Goal: Information Seeking & Learning: Get advice/opinions

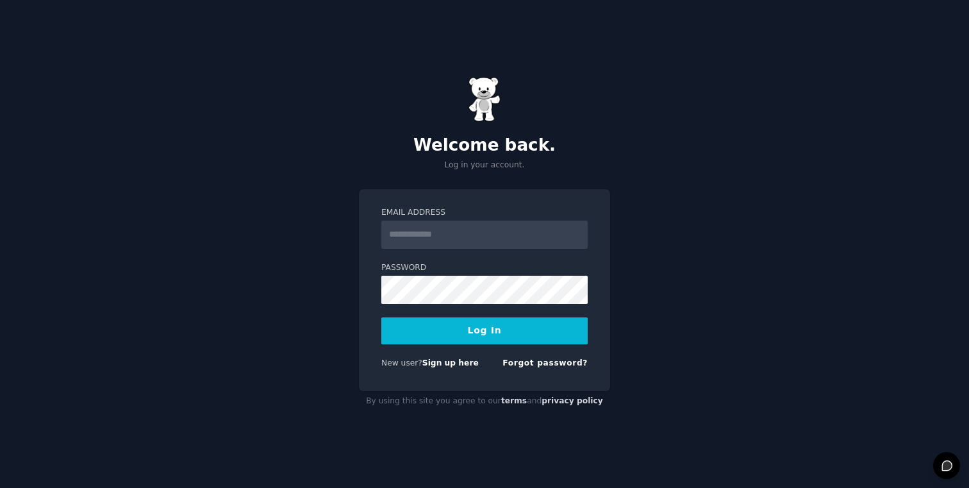
click at [712, 250] on div "Welcome back. Log in your account. Email Address Password Log In New user? Sign…" at bounding box center [484, 244] width 969 height 488
click at [541, 246] on input "Email Address" at bounding box center [484, 235] width 206 height 28
click at [421, 234] on input "Email Address" at bounding box center [484, 235] width 206 height 28
type input "**********"
click at [381, 317] on button "Log In" at bounding box center [484, 330] width 206 height 27
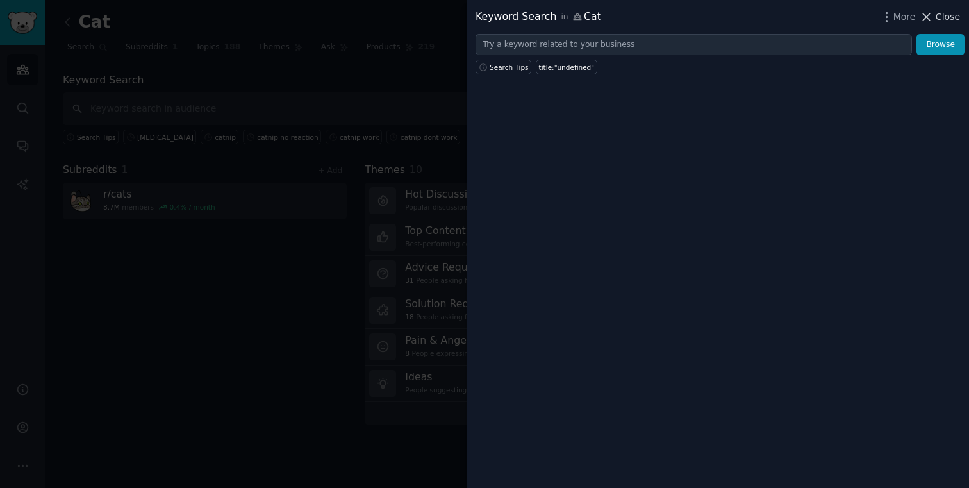
click at [935, 22] on button "Close" at bounding box center [940, 16] width 40 height 13
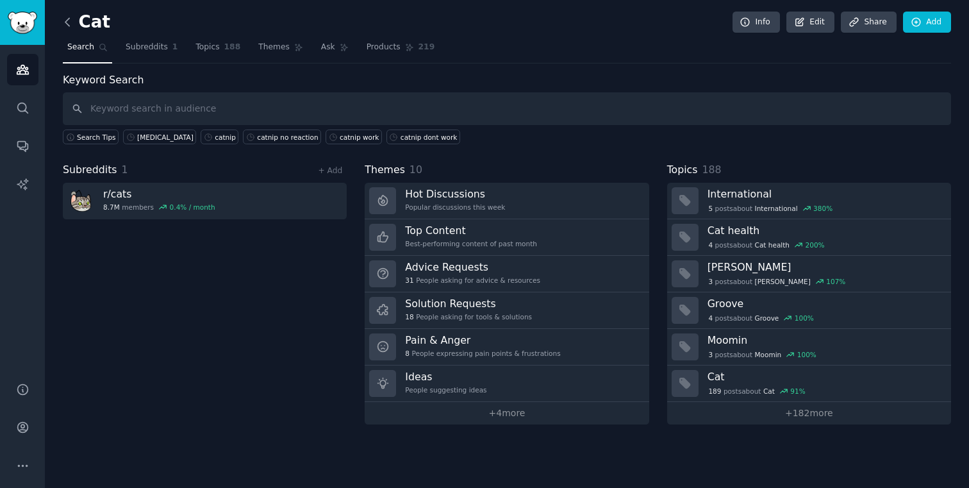
click at [72, 28] on icon at bounding box center [67, 21] width 13 height 13
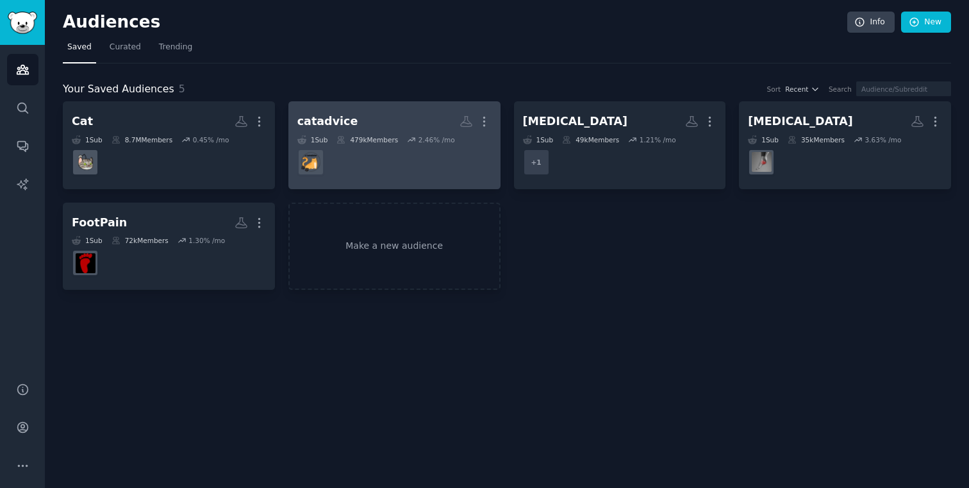
click at [392, 138] on div "479k Members" at bounding box center [368, 139] width 62 height 9
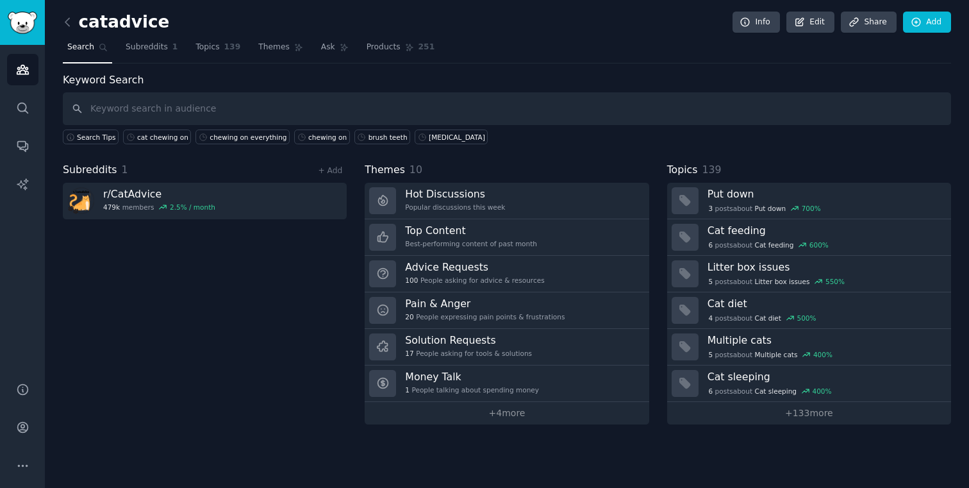
click at [626, 112] on input "text" at bounding box center [507, 108] width 888 height 33
type input "cats chewing on cords"
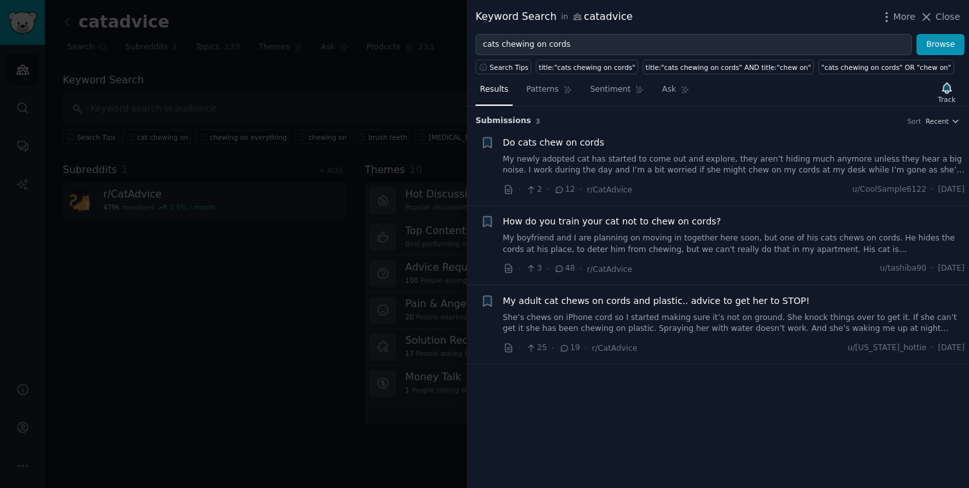
click at [680, 317] on link "She’s chews on iPhone cord so I started making sure it’s not on ground. She kno…" at bounding box center [734, 323] width 462 height 22
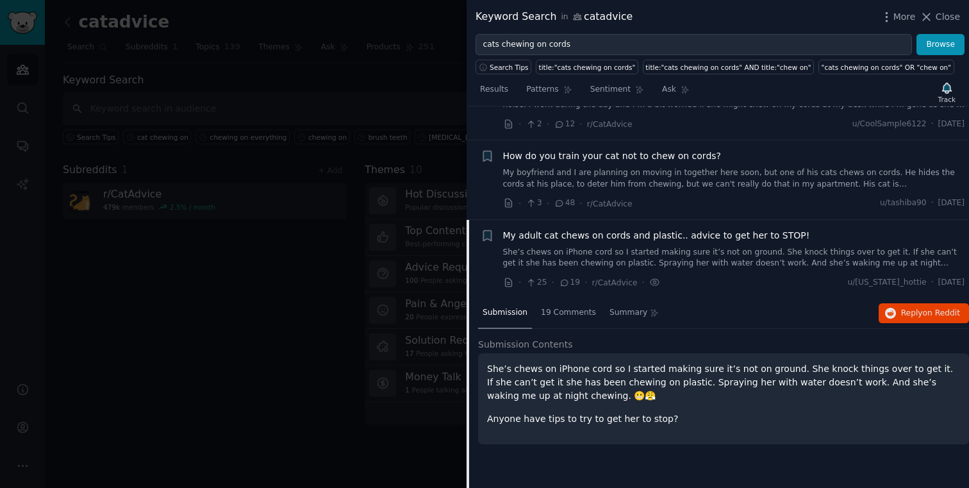
scroll to position [69, 0]
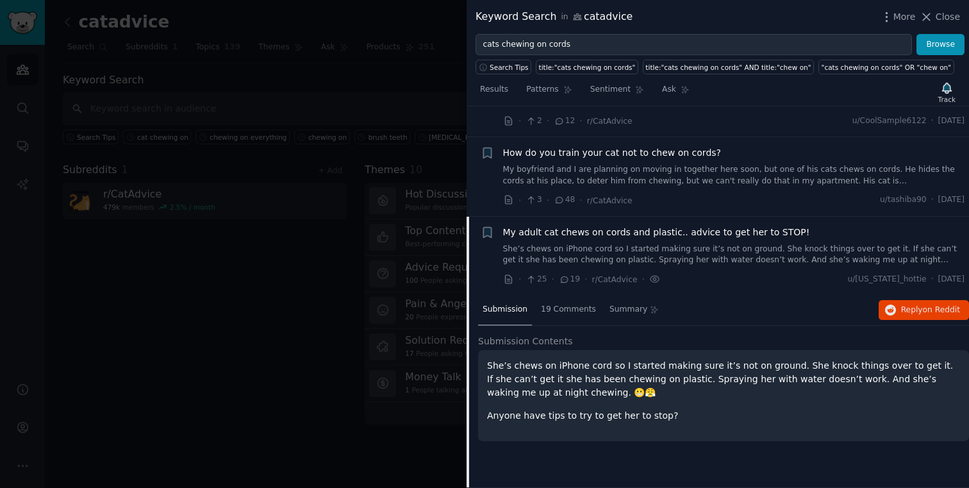
click at [671, 194] on div "· 3 · 48 · r/CatAdvice u/tashiba90 · [DATE]" at bounding box center [734, 200] width 462 height 13
click at [660, 179] on link "My boyfriend and I are planning on moving in together here soon, but one of his…" at bounding box center [734, 175] width 462 height 22
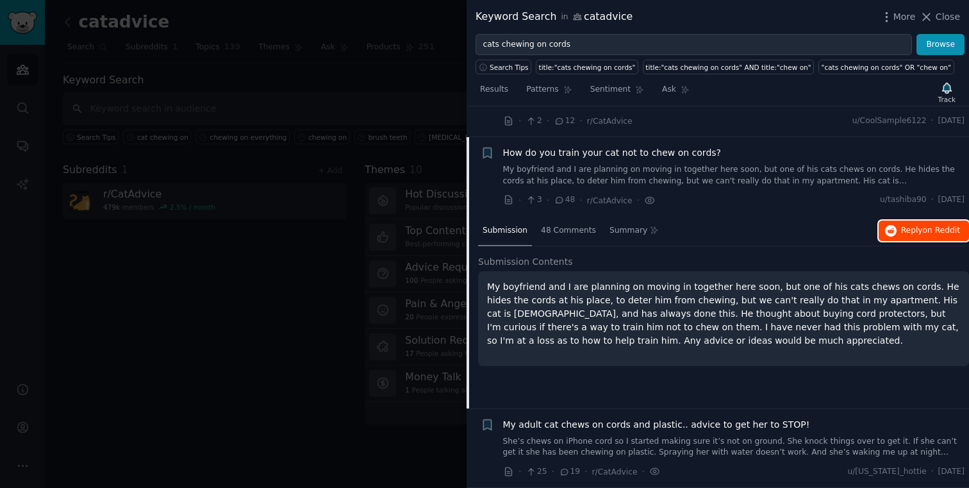
click at [930, 229] on span "on Reddit" at bounding box center [941, 230] width 37 height 9
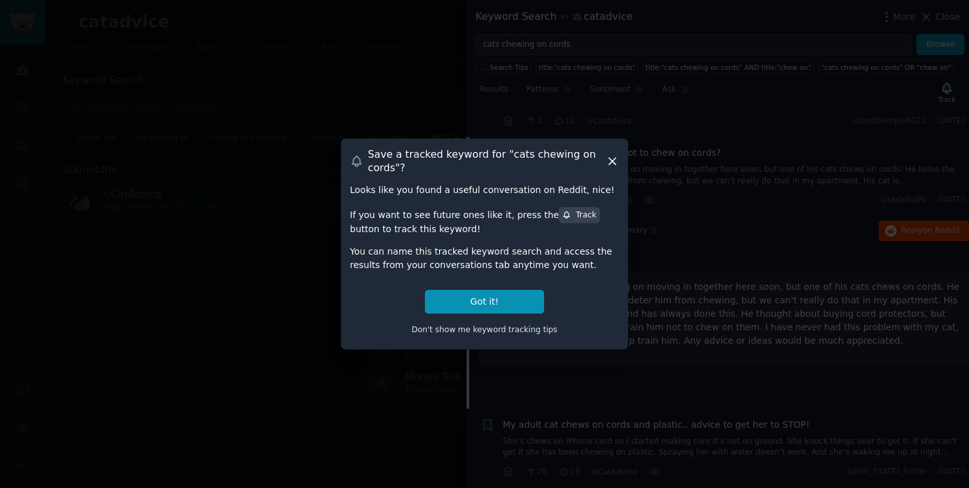
click at [611, 155] on icon at bounding box center [612, 160] width 13 height 13
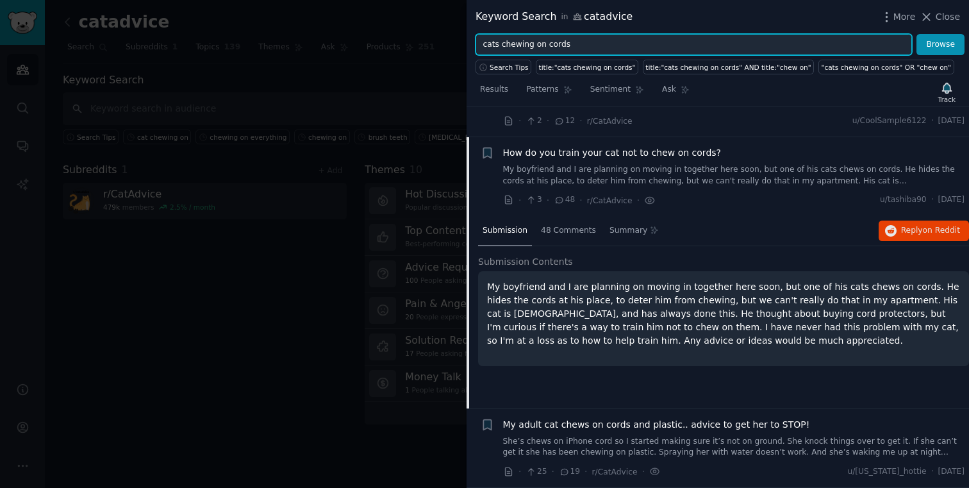
drag, startPoint x: 535, startPoint y: 46, endPoint x: 624, endPoint y: 37, distance: 89.5
click at [624, 37] on input "cats chewing on cords" at bounding box center [694, 45] width 437 height 22
click at [553, 46] on input "cats chewing on cords" at bounding box center [694, 45] width 437 height 22
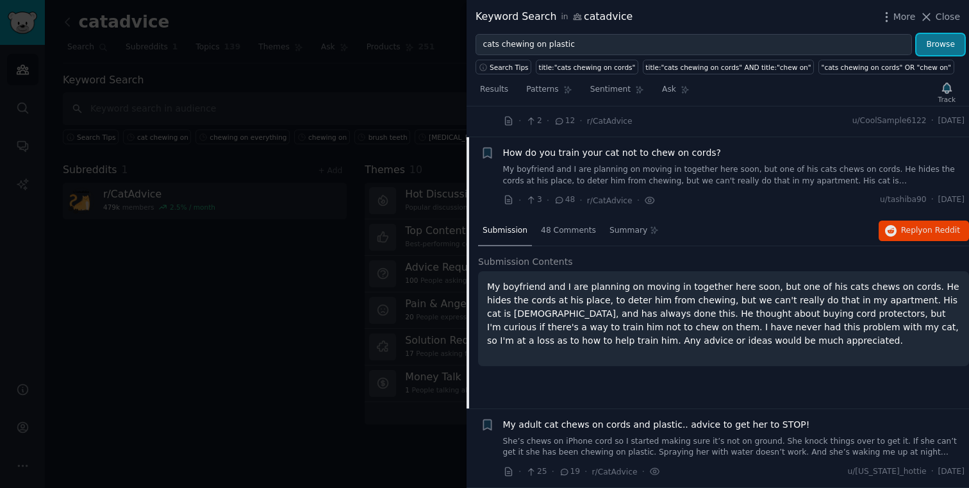
click at [927, 45] on button "Browse" at bounding box center [941, 45] width 48 height 22
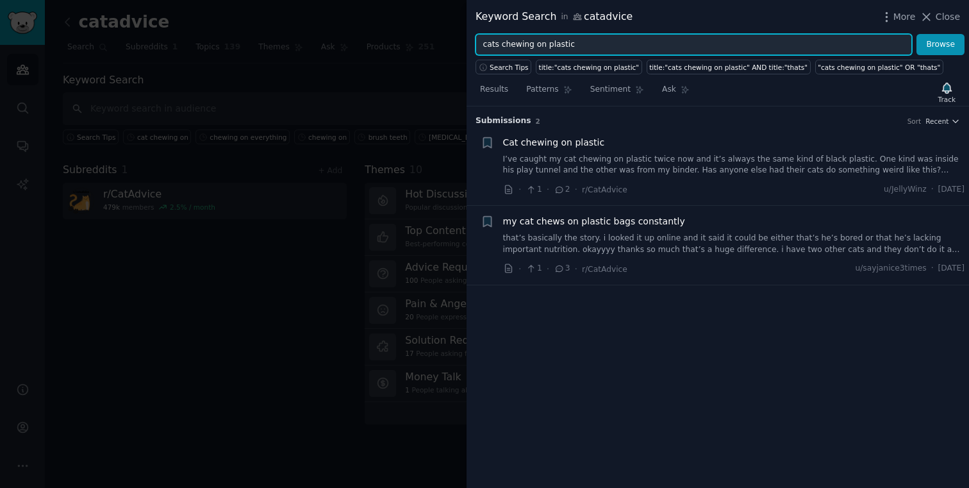
click at [538, 45] on input "cats chewing on plastic" at bounding box center [694, 45] width 437 height 22
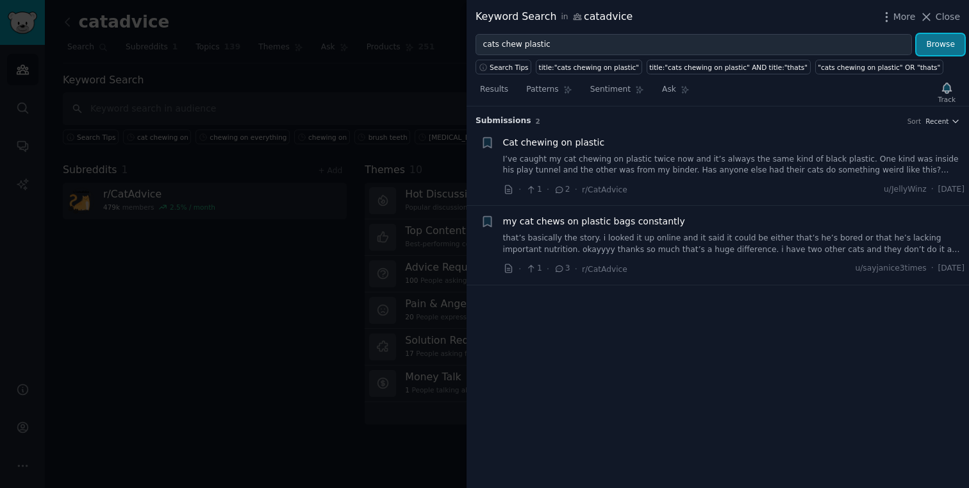
click at [932, 46] on button "Browse" at bounding box center [941, 45] width 48 height 22
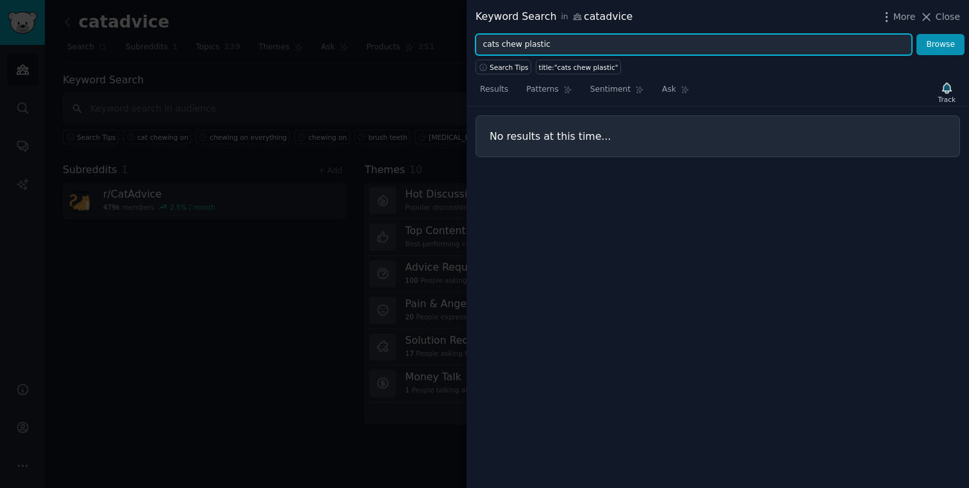
click at [516, 44] on input "cats chew plastic" at bounding box center [694, 45] width 437 height 22
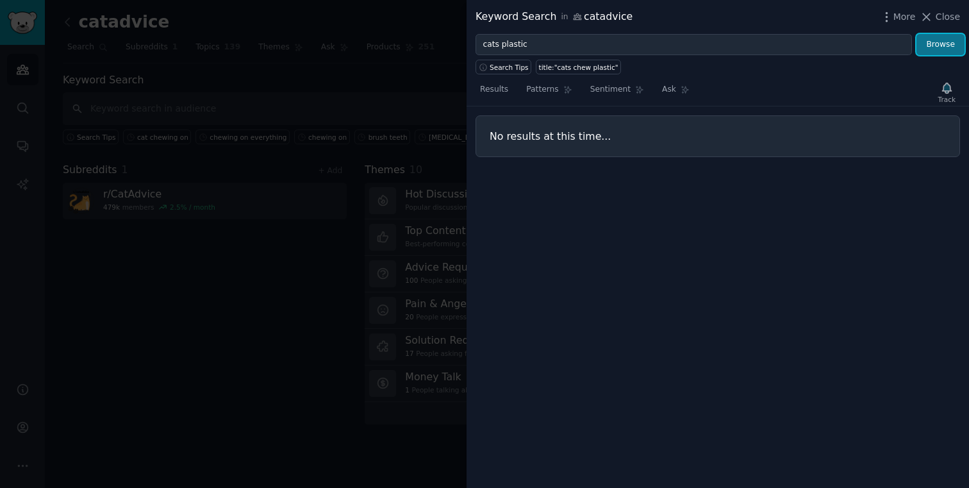
click at [942, 44] on button "Browse" at bounding box center [941, 45] width 48 height 22
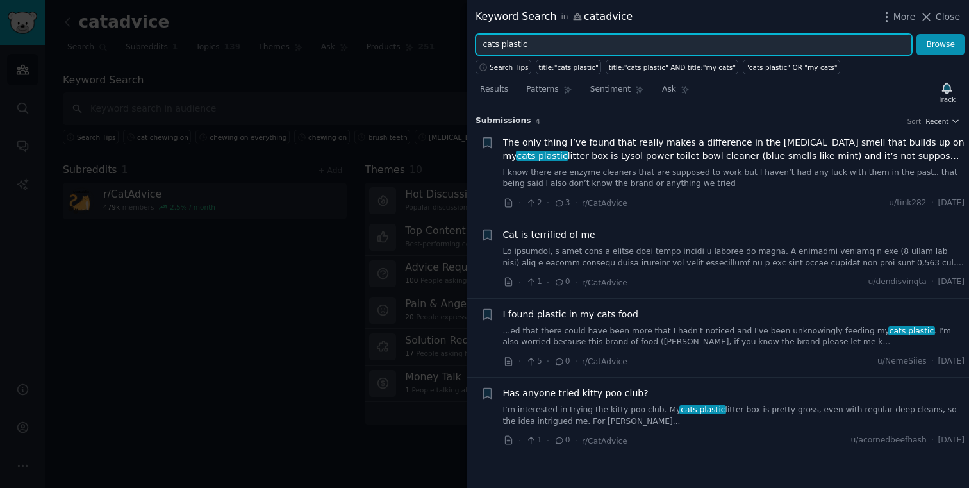
click at [567, 39] on input "cats plastic" at bounding box center [694, 45] width 437 height 22
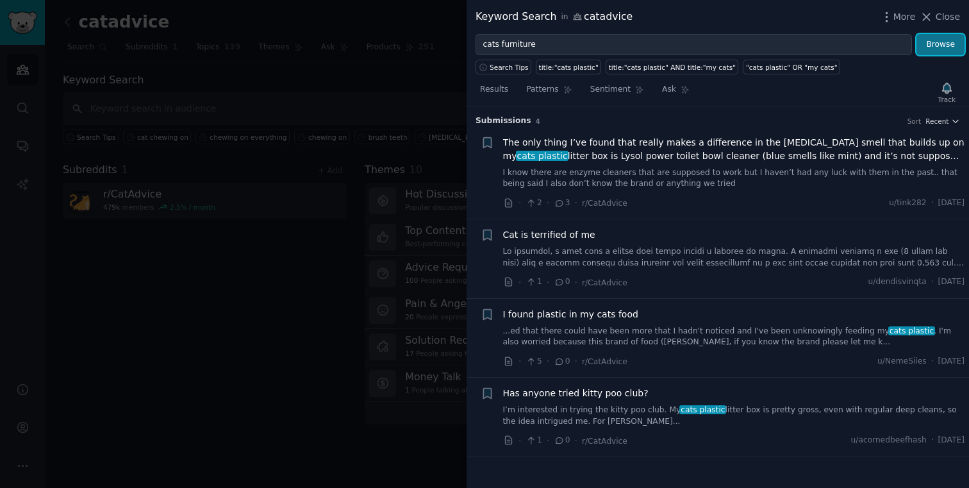
click at [949, 44] on button "Browse" at bounding box center [941, 45] width 48 height 22
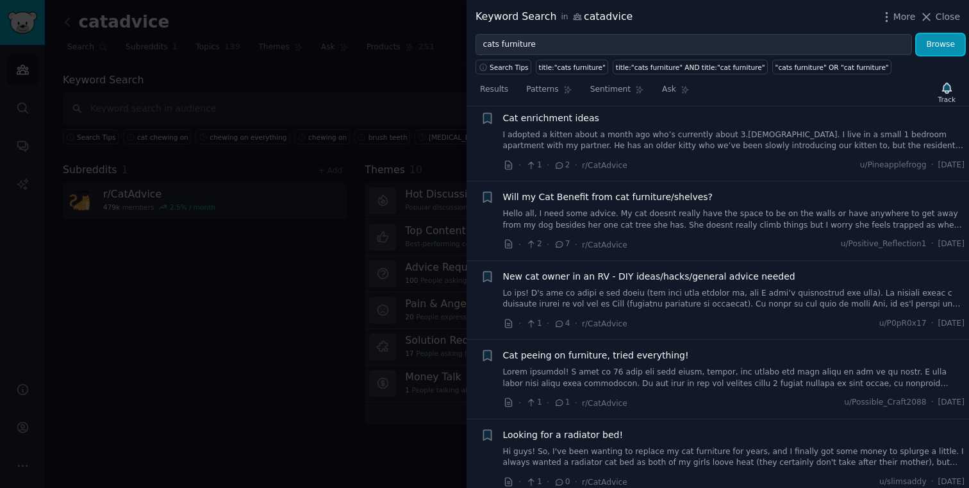
scroll to position [497, 0]
click at [640, 223] on link "Hello all, I need some advice. My cat doesnt really have the space to be on the…" at bounding box center [734, 221] width 462 height 22
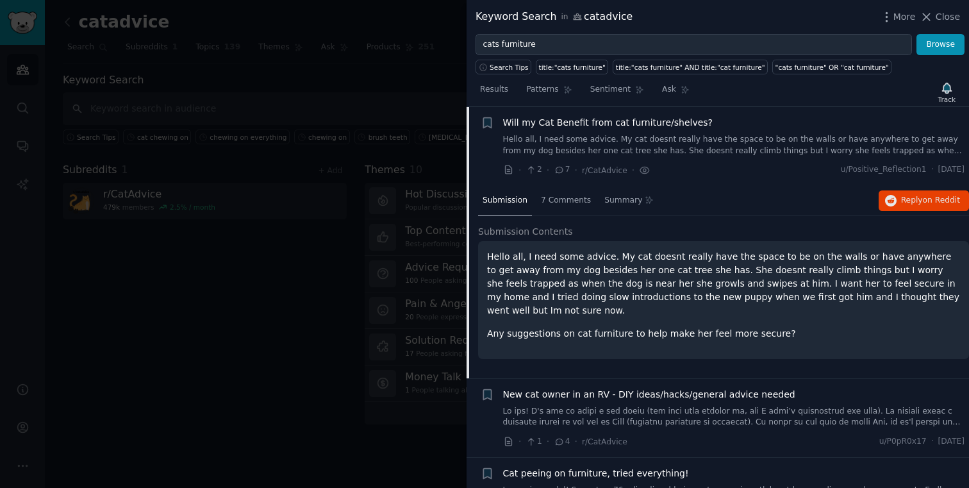
scroll to position [574, 0]
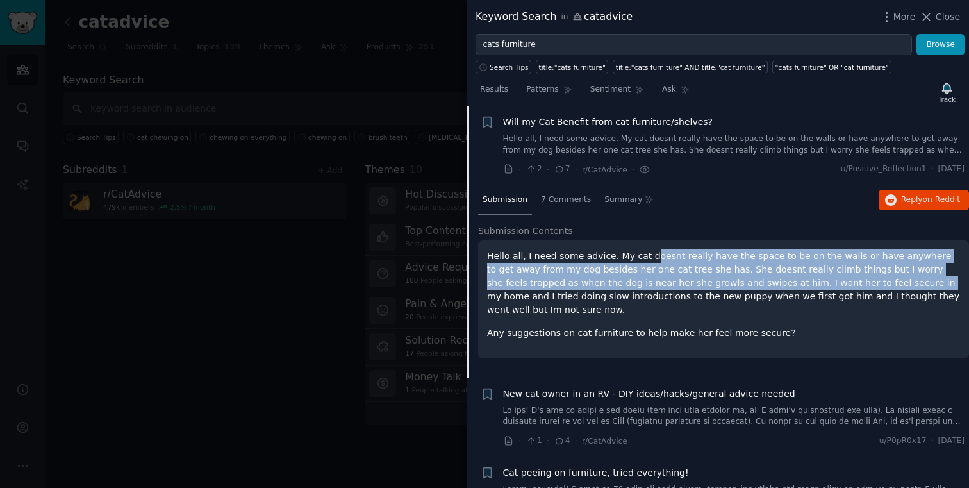
drag, startPoint x: 647, startPoint y: 254, endPoint x: 840, endPoint y: 277, distance: 194.2
click at [840, 277] on p "Hello all, I need some advice. My cat doesnt really have the space to be on the…" at bounding box center [723, 282] width 473 height 67
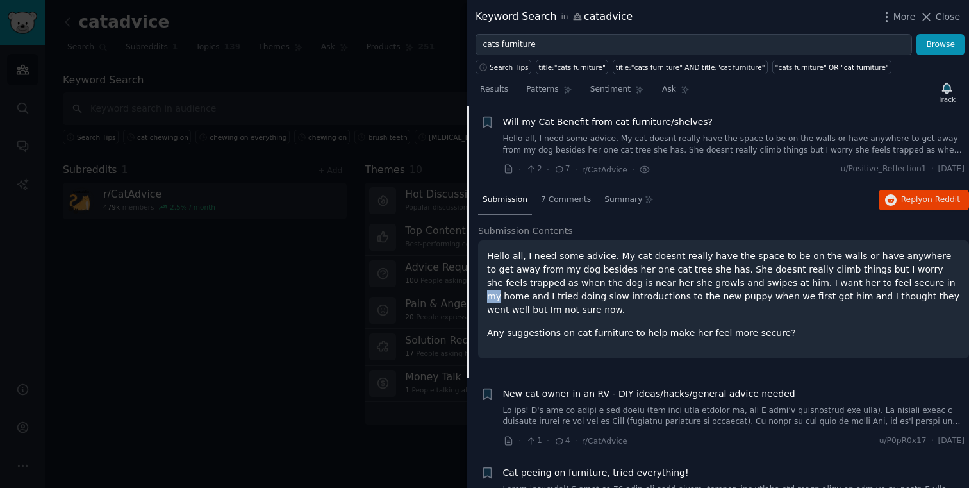
click at [840, 277] on p "Hello all, I need some advice. My cat doesnt really have the space to be on the…" at bounding box center [723, 282] width 473 height 67
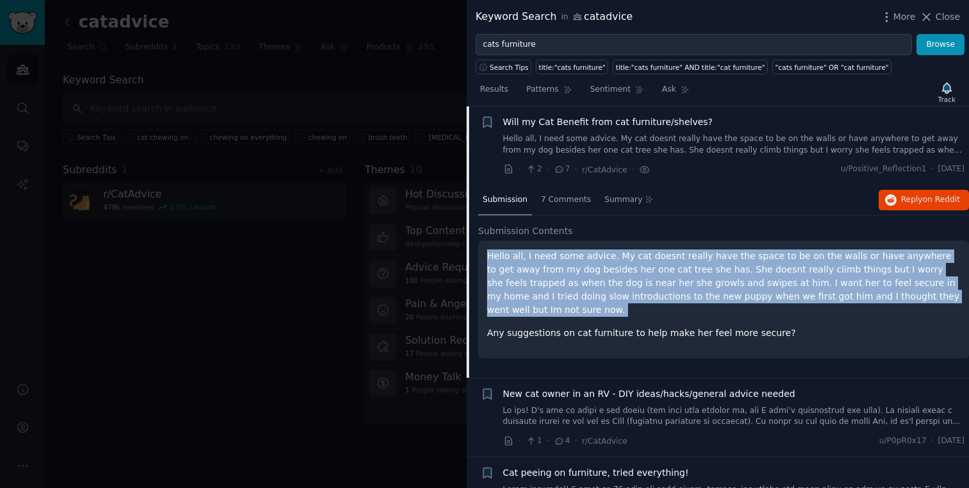
click at [840, 277] on p "Hello all, I need some advice. My cat doesnt really have the space to be on the…" at bounding box center [723, 282] width 473 height 67
click at [637, 251] on p "Hello all, I need some advice. My cat doesnt really have the space to be on the…" at bounding box center [723, 282] width 473 height 67
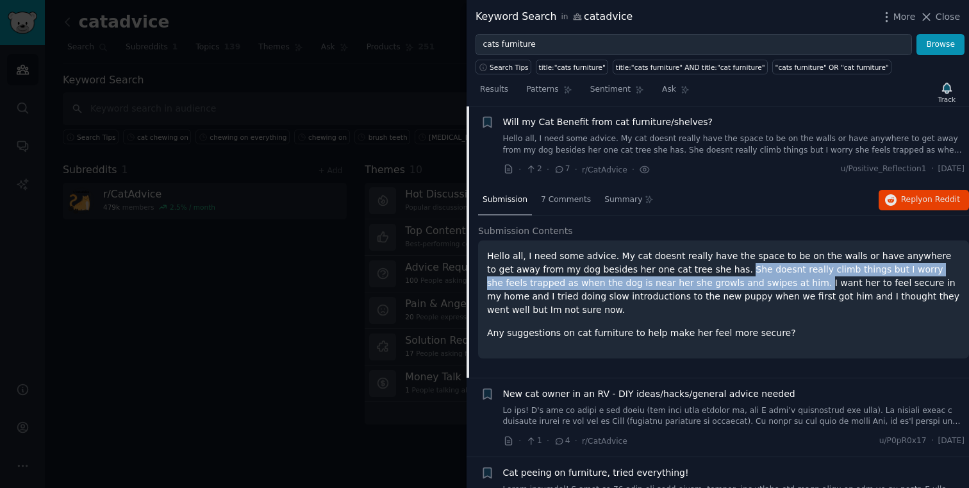
drag, startPoint x: 706, startPoint y: 271, endPoint x: 729, endPoint y: 279, distance: 24.2
click at [729, 279] on p "Hello all, I need some advice. My cat doesnt really have the space to be on the…" at bounding box center [723, 282] width 473 height 67
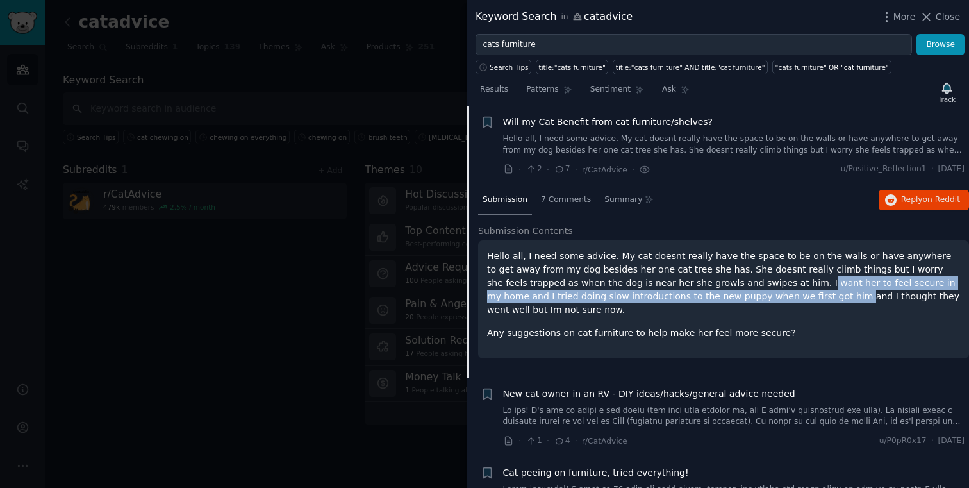
drag, startPoint x: 731, startPoint y: 283, endPoint x: 731, endPoint y: 297, distance: 14.1
click at [731, 297] on p "Hello all, I need some advice. My cat doesnt really have the space to be on the…" at bounding box center [723, 282] width 473 height 67
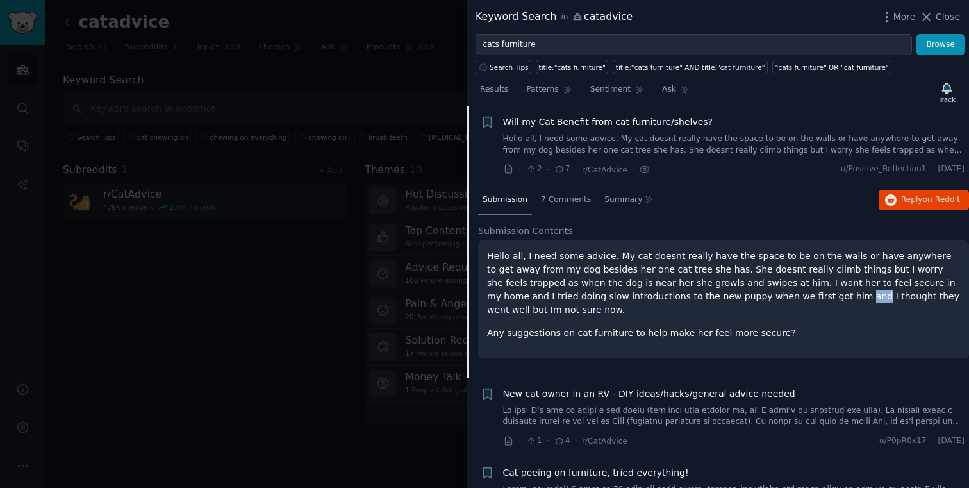
click at [731, 297] on p "Hello all, I need some advice. My cat doesnt really have the space to be on the…" at bounding box center [723, 282] width 473 height 67
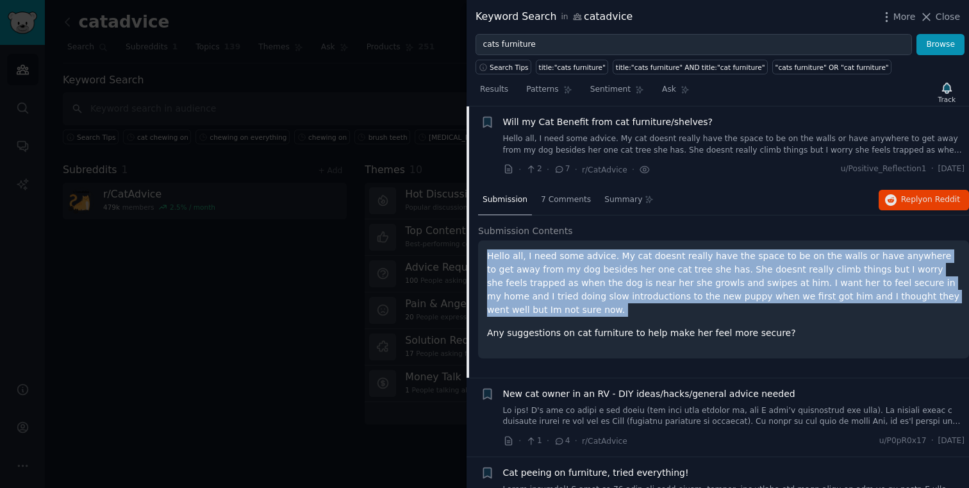
click at [731, 297] on p "Hello all, I need some advice. My cat doesnt really have the space to be on the…" at bounding box center [723, 282] width 473 height 67
click at [742, 264] on p "Hello all, I need some advice. My cat doesnt really have the space to be on the…" at bounding box center [723, 282] width 473 height 67
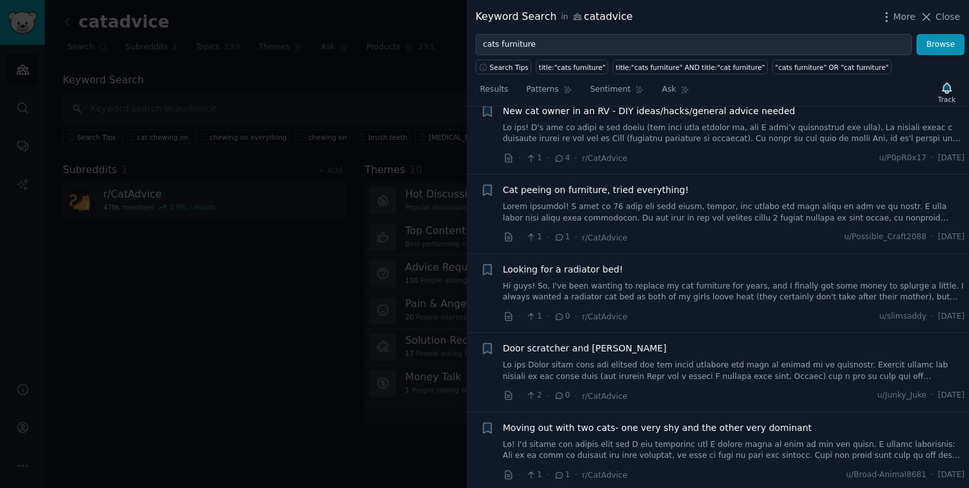
click at [687, 210] on link at bounding box center [734, 212] width 462 height 22
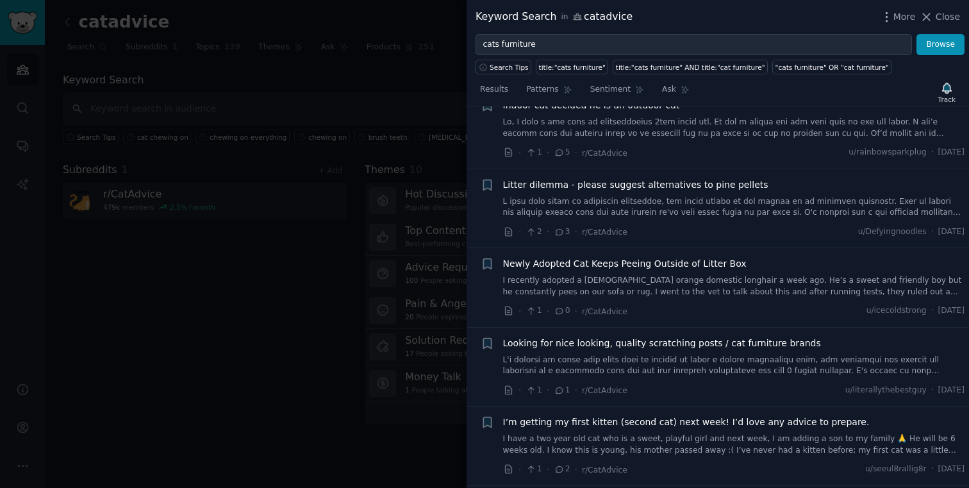
scroll to position [1846, 0]
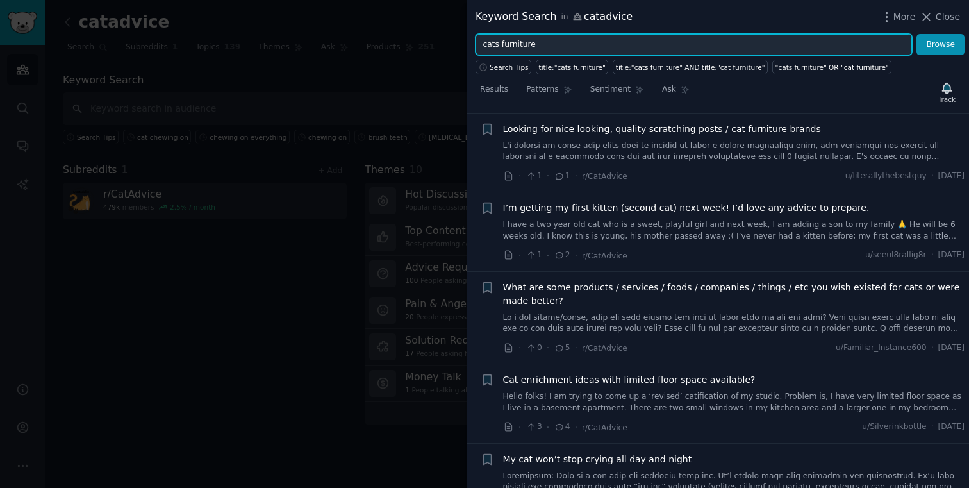
click at [501, 45] on input "cats furniture" at bounding box center [694, 45] width 437 height 22
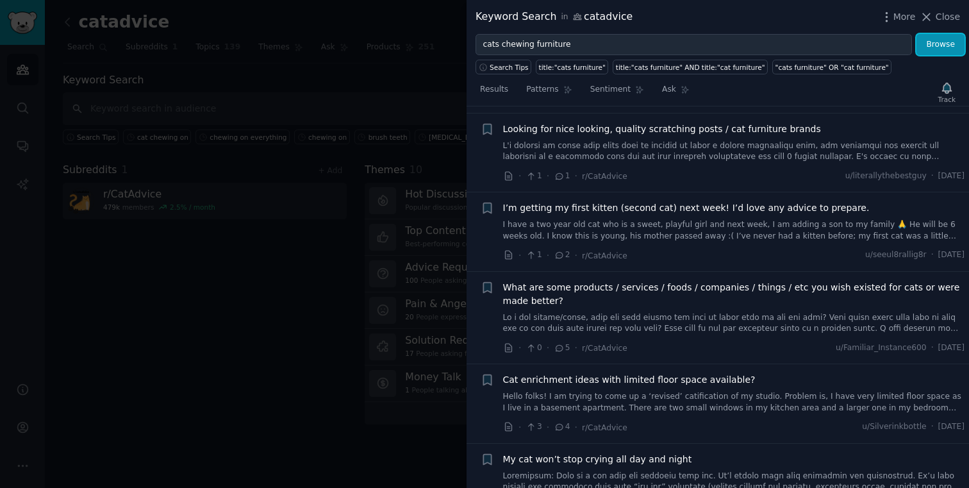
click at [954, 49] on button "Browse" at bounding box center [941, 45] width 48 height 22
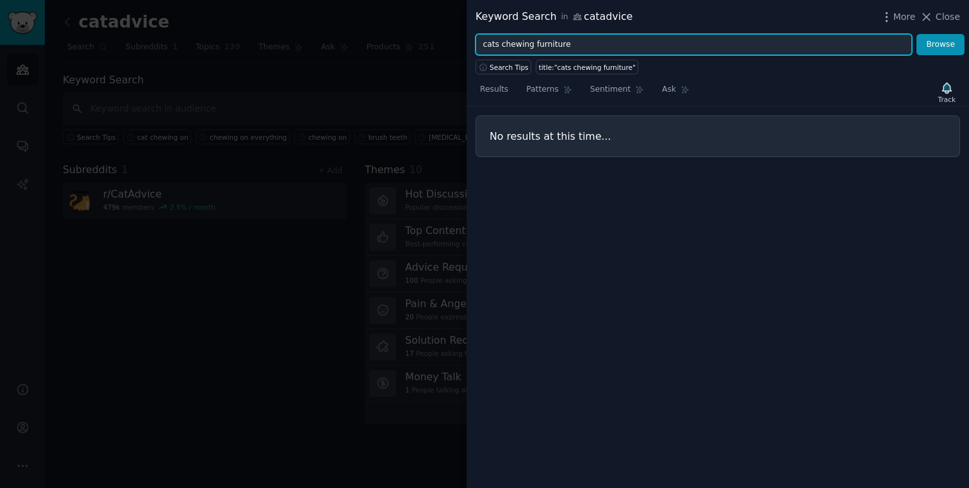
click at [535, 45] on input "cats chewing furniture" at bounding box center [694, 45] width 437 height 22
click at [497, 40] on input "cats chewing on furniture" at bounding box center [694, 45] width 437 height 22
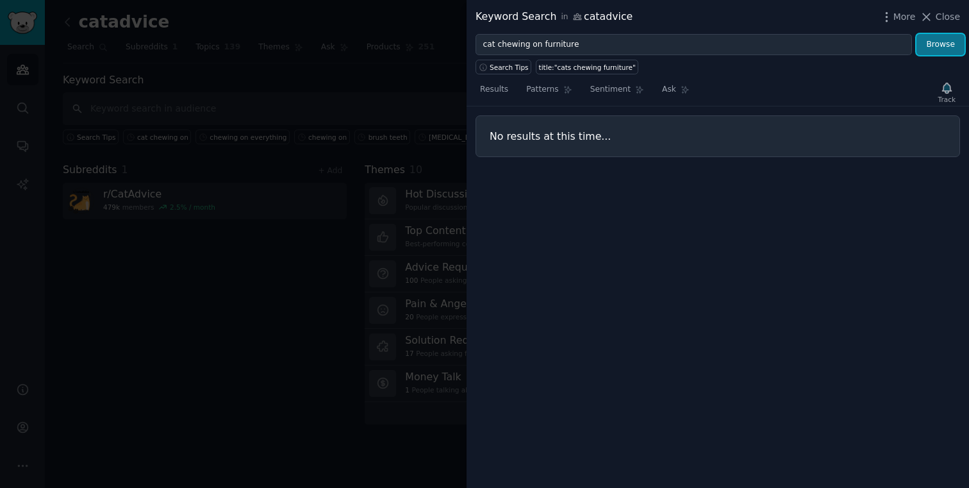
click at [960, 42] on button "Browse" at bounding box center [941, 45] width 48 height 22
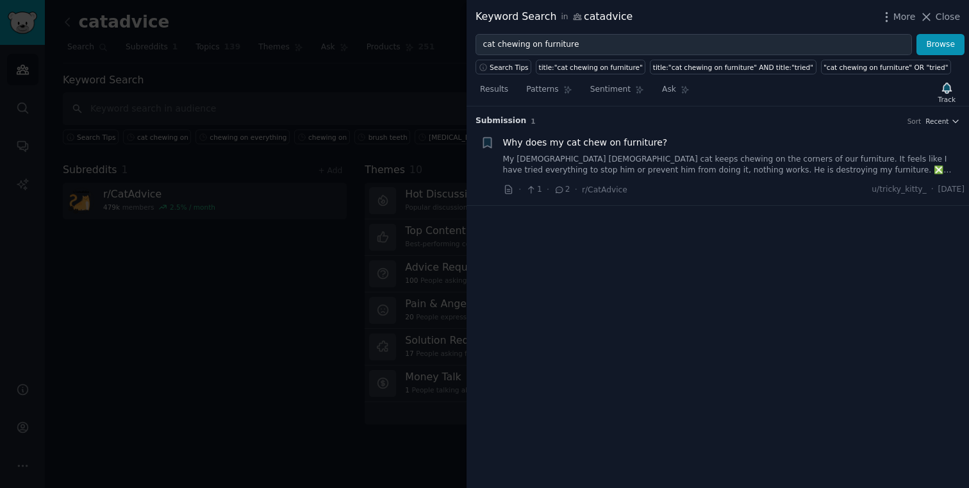
click at [606, 165] on link "My [DEMOGRAPHIC_DATA] [DEMOGRAPHIC_DATA] cat keeps chewing on the corners of ou…" at bounding box center [734, 165] width 462 height 22
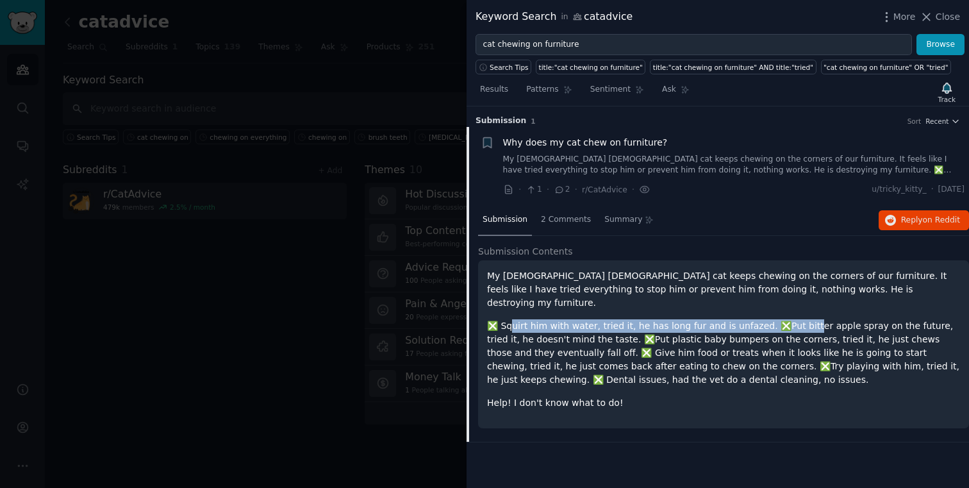
drag, startPoint x: 508, startPoint y: 313, endPoint x: 792, endPoint y: 313, distance: 284.6
click at [792, 319] on p "❎ Squirt him with water, tried it, he has long fur and is unfazed. ❎Put bitter …" at bounding box center [723, 352] width 473 height 67
click at [788, 319] on p "❎ Squirt him with water, tried it, he has long fur and is unfazed. ❎Put bitter …" at bounding box center [723, 352] width 473 height 67
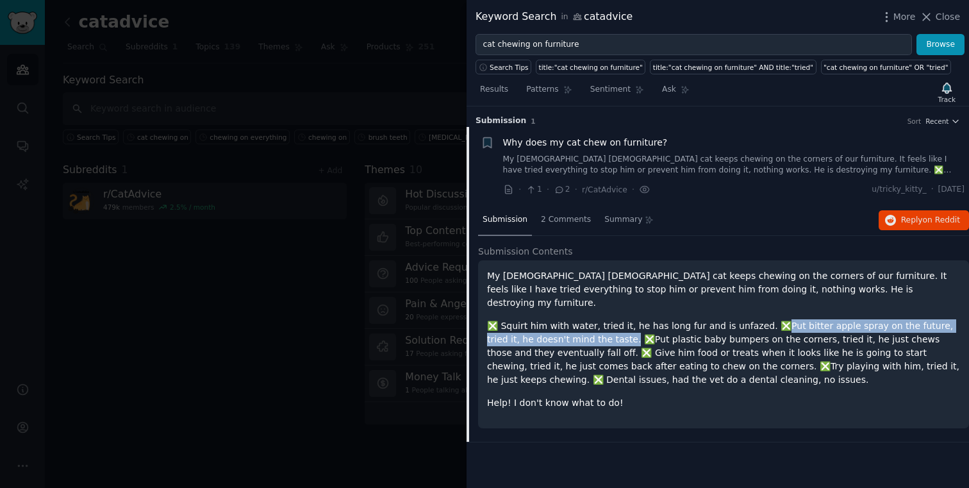
drag, startPoint x: 760, startPoint y: 313, endPoint x: 582, endPoint y: 329, distance: 178.9
click at [582, 329] on p "❎ Squirt him with water, tried it, he has long fur and is unfazed. ❎Put bitter …" at bounding box center [723, 352] width 473 height 67
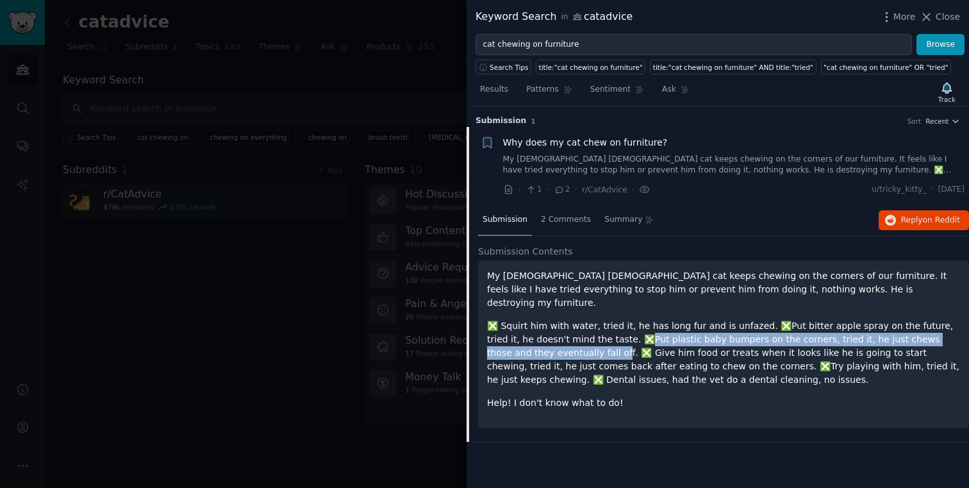
drag, startPoint x: 595, startPoint y: 326, endPoint x: 554, endPoint y: 340, distance: 43.8
click at [554, 340] on p "❎ Squirt him with water, tried it, he has long fur and is unfazed. ❎Put bitter …" at bounding box center [723, 352] width 473 height 67
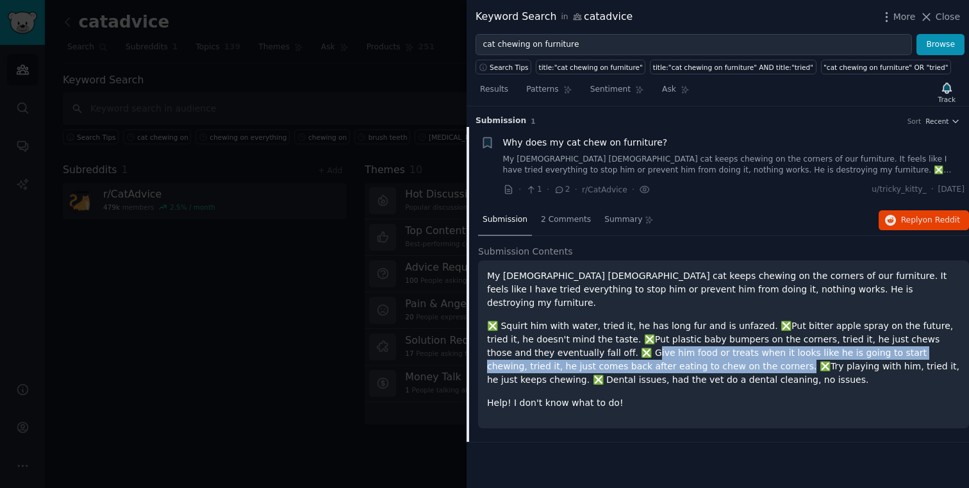
drag, startPoint x: 578, startPoint y: 340, endPoint x: 656, endPoint y: 357, distance: 80.7
click at [656, 357] on p "❎ Squirt him with water, tried it, he has long fur and is unfazed. ❎Put bitter …" at bounding box center [723, 352] width 473 height 67
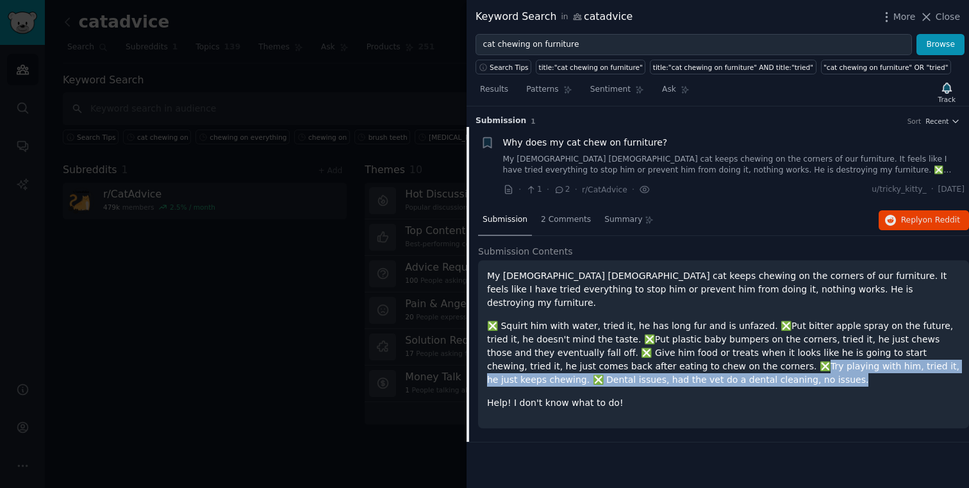
drag, startPoint x: 670, startPoint y: 356, endPoint x: 747, endPoint y: 360, distance: 76.4
click at [747, 360] on p "❎ Squirt him with water, tried it, he has long fur and is unfazed. ❎Put bitter …" at bounding box center [723, 352] width 473 height 67
click at [746, 360] on p "❎ Squirt him with water, tried it, he has long fur and is unfazed. ❎Put bitter …" at bounding box center [723, 352] width 473 height 67
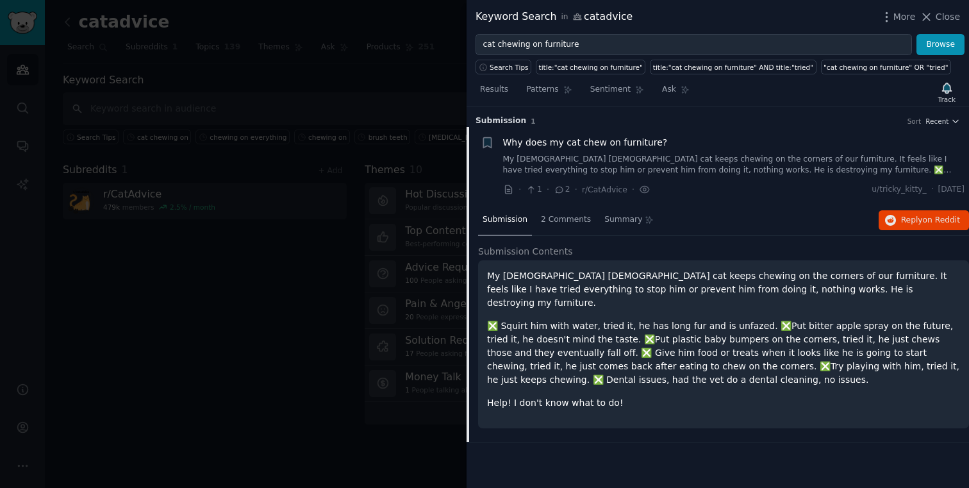
click at [746, 360] on p "❎ Squirt him with water, tried it, he has long fur and is unfazed. ❎Put bitter …" at bounding box center [723, 352] width 473 height 67
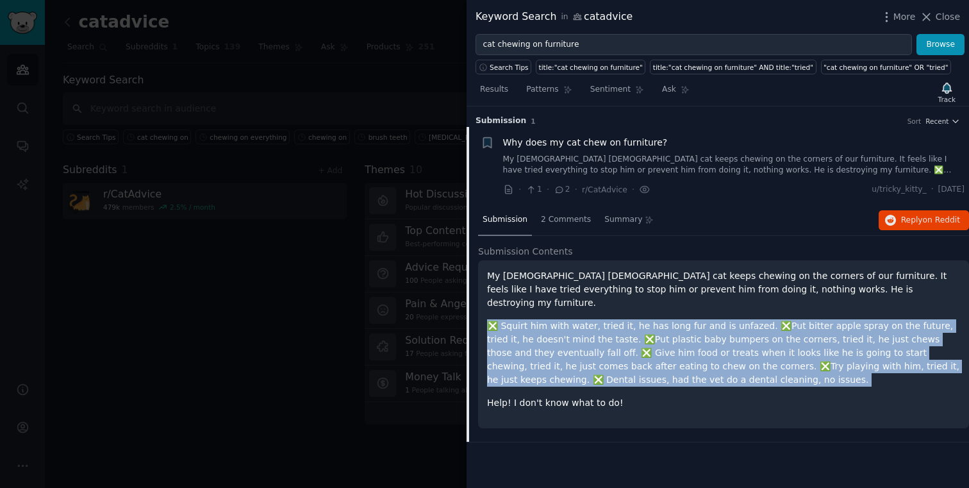
click at [746, 360] on p "❎ Squirt him with water, tried it, he has long fur and is unfazed. ❎Put bitter …" at bounding box center [723, 352] width 473 height 67
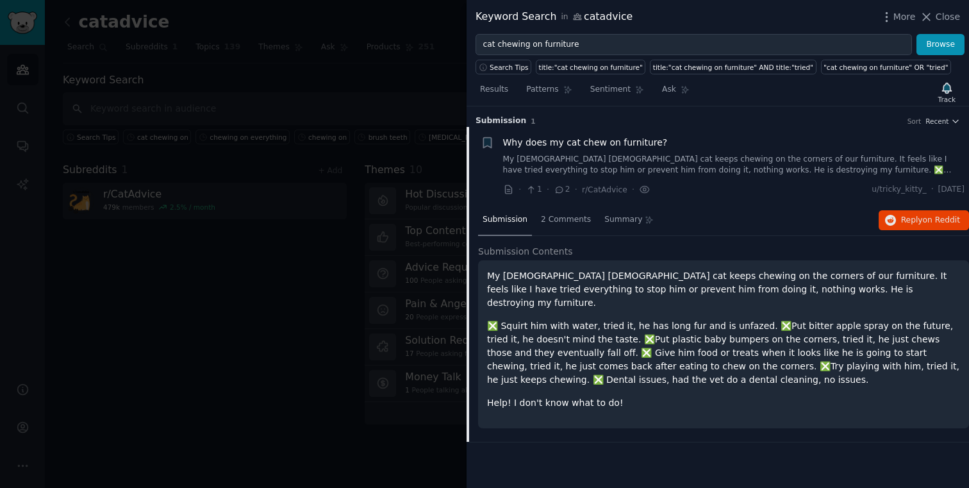
click at [753, 360] on p "❎ Squirt him with water, tried it, he has long fur and is unfazed. ❎Put bitter …" at bounding box center [723, 352] width 473 height 67
click at [904, 219] on span "Reply on Reddit" at bounding box center [930, 221] width 59 height 12
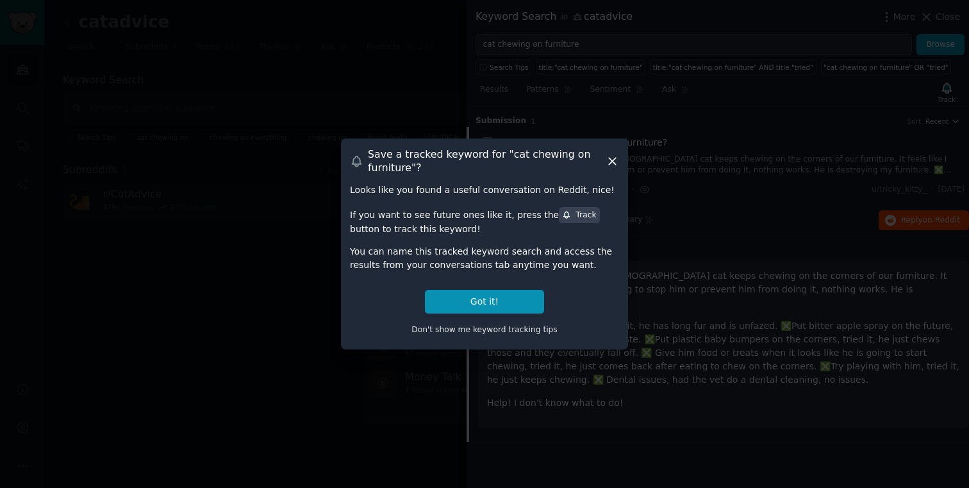
click at [615, 158] on icon at bounding box center [612, 160] width 13 height 13
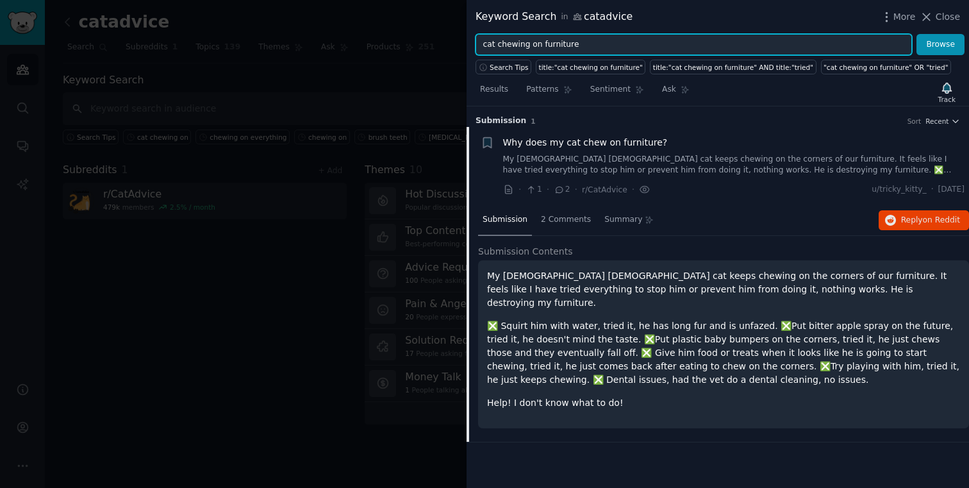
click at [562, 46] on input "cat chewing on furniture" at bounding box center [694, 45] width 437 height 22
click at [515, 46] on input "cat chewing on furniture" at bounding box center [694, 45] width 437 height 22
click at [562, 39] on input "cat chewing on furniture" at bounding box center [694, 45] width 437 height 22
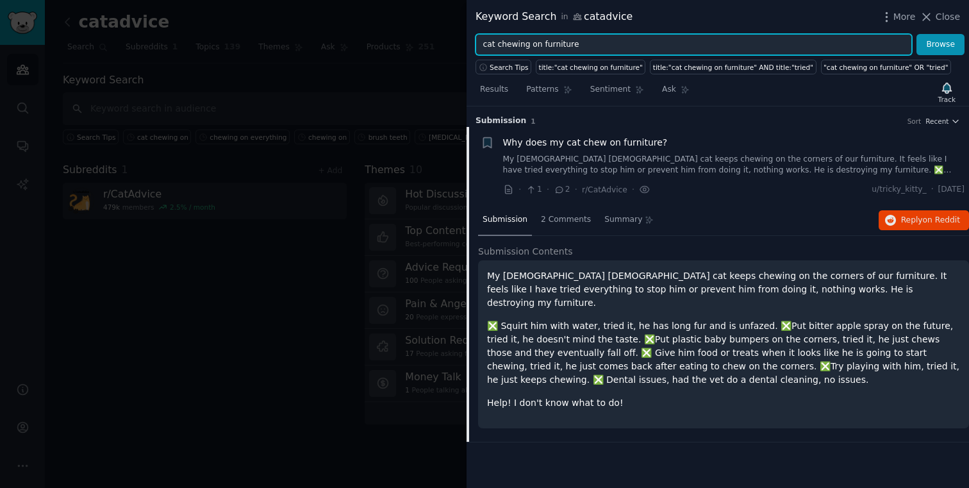
click at [562, 39] on input "cat chewing on furniture" at bounding box center [694, 45] width 437 height 22
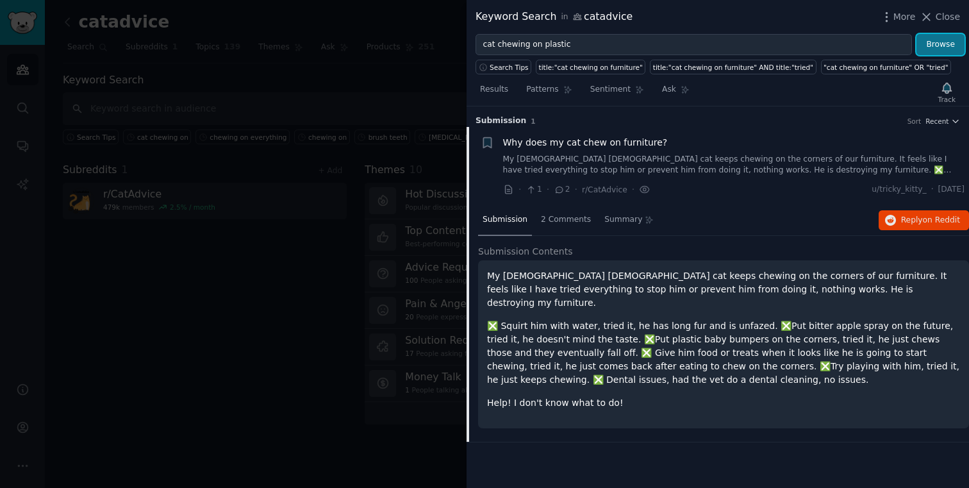
click at [940, 52] on button "Browse" at bounding box center [941, 45] width 48 height 22
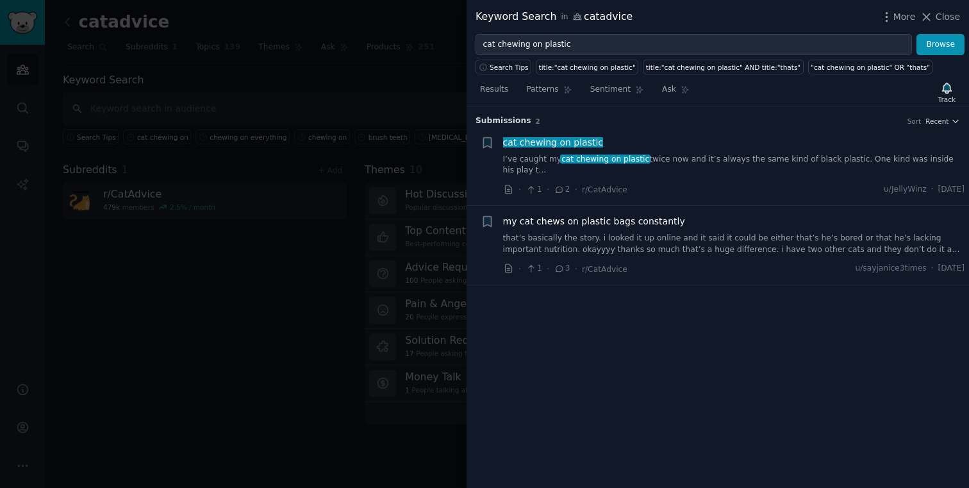
click at [675, 158] on link "I’ve caught my cat chewing on plastic twice now and it’s always the same kind o…" at bounding box center [734, 165] width 462 height 22
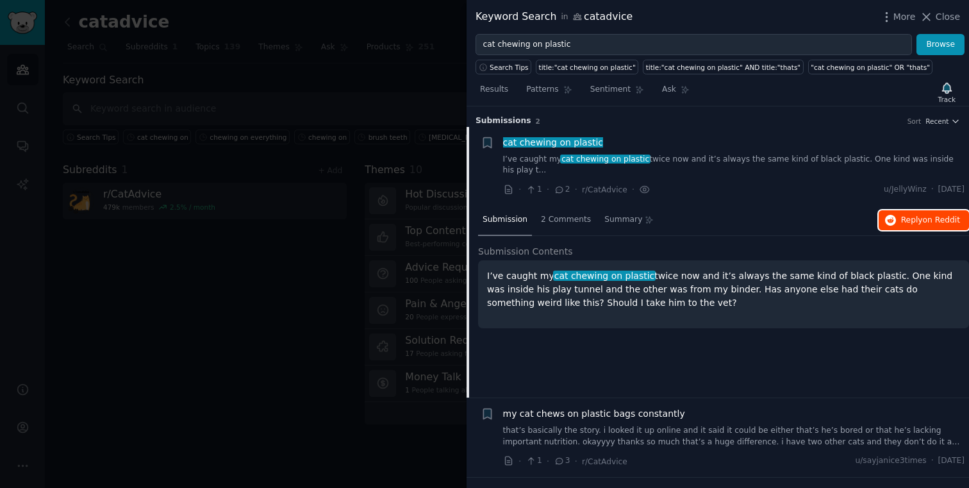
click at [930, 220] on span "on Reddit" at bounding box center [941, 219] width 37 height 9
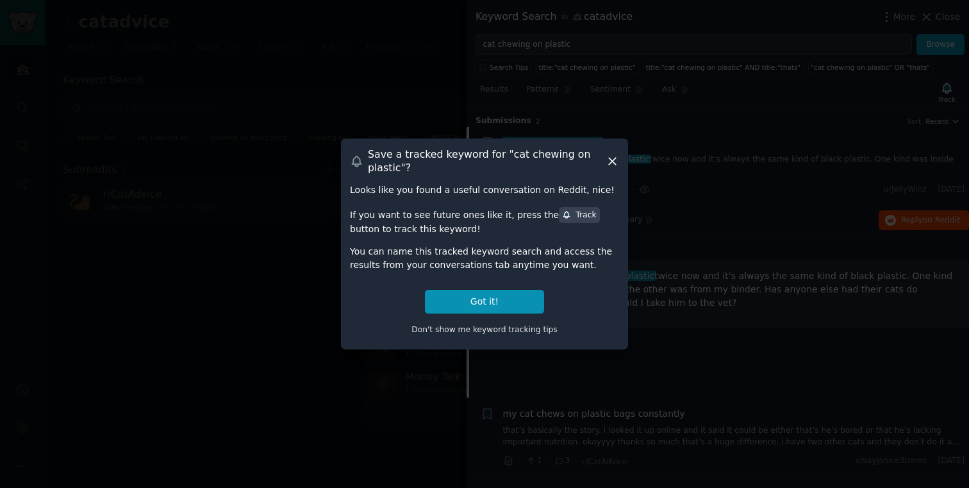
click at [613, 160] on icon at bounding box center [612, 161] width 7 height 7
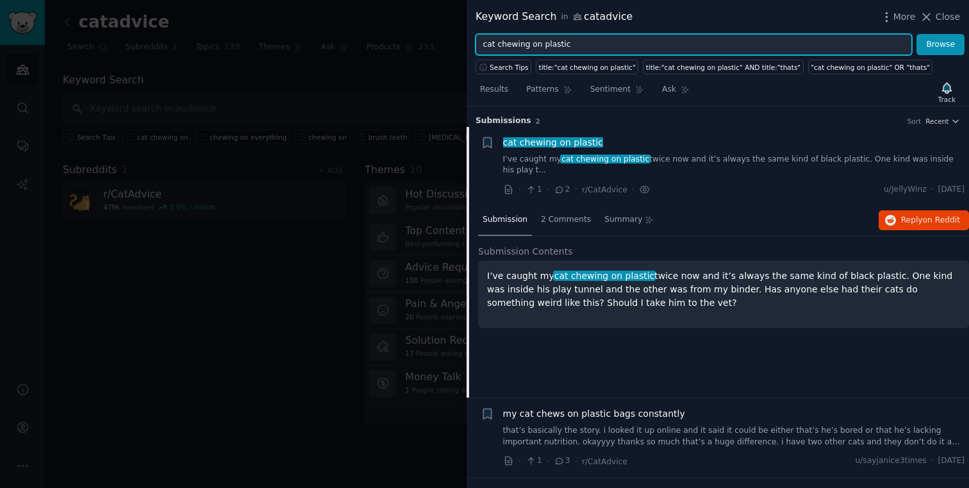
click at [554, 43] on input "cat chewing on plastic" at bounding box center [694, 45] width 437 height 22
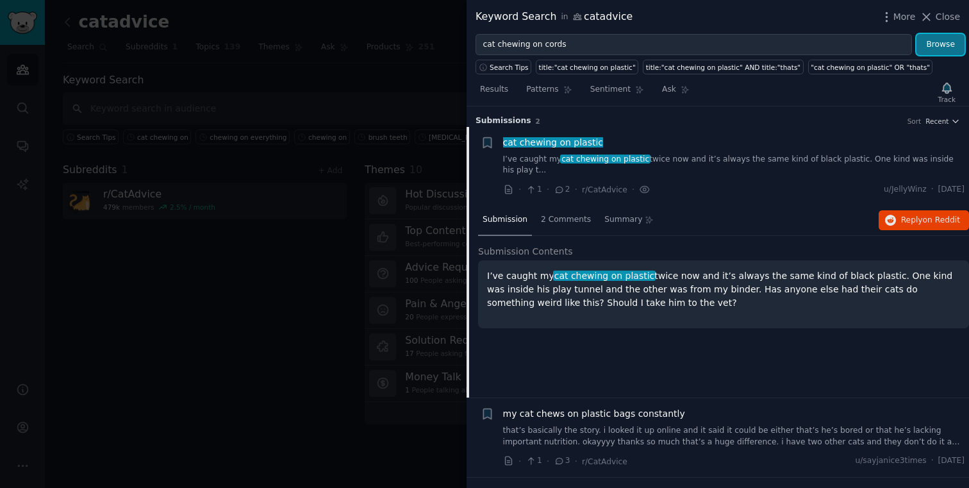
click at [945, 48] on button "Browse" at bounding box center [941, 45] width 48 height 22
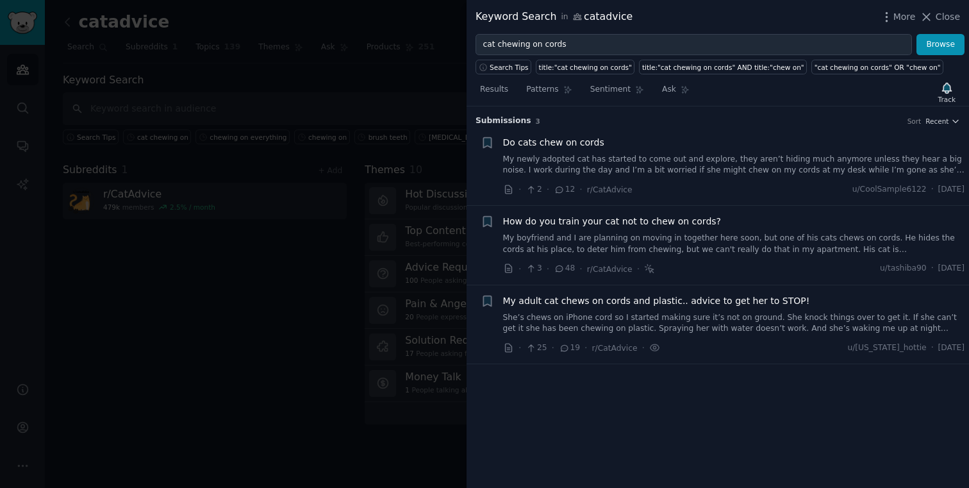
click at [706, 319] on link "She’s chews on iPhone cord so I started making sure it’s not on ground. She kno…" at bounding box center [734, 323] width 462 height 22
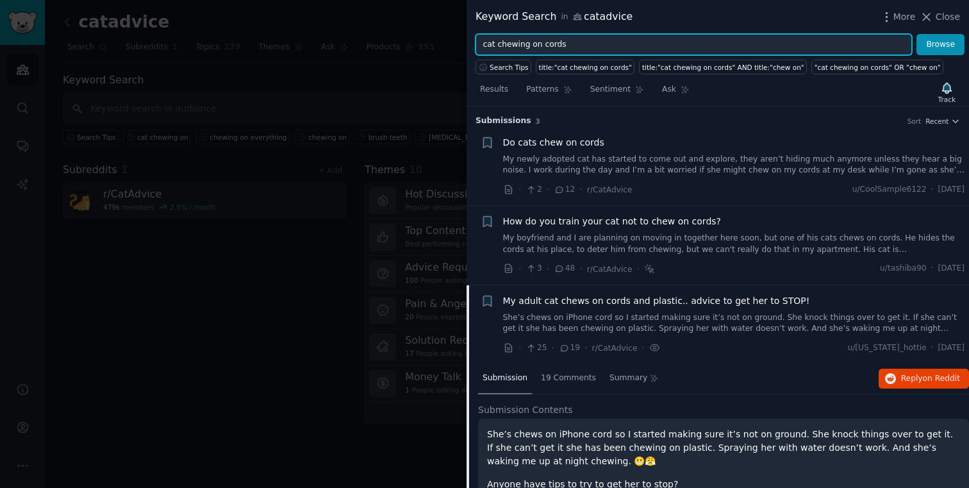
click at [561, 44] on input "cat chewing on cords" at bounding box center [694, 45] width 437 height 22
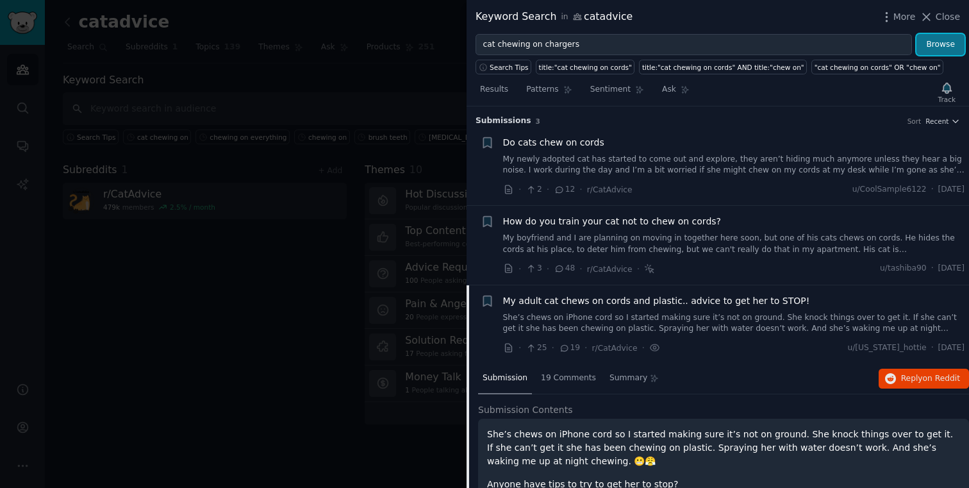
click at [940, 38] on button "Browse" at bounding box center [941, 45] width 48 height 22
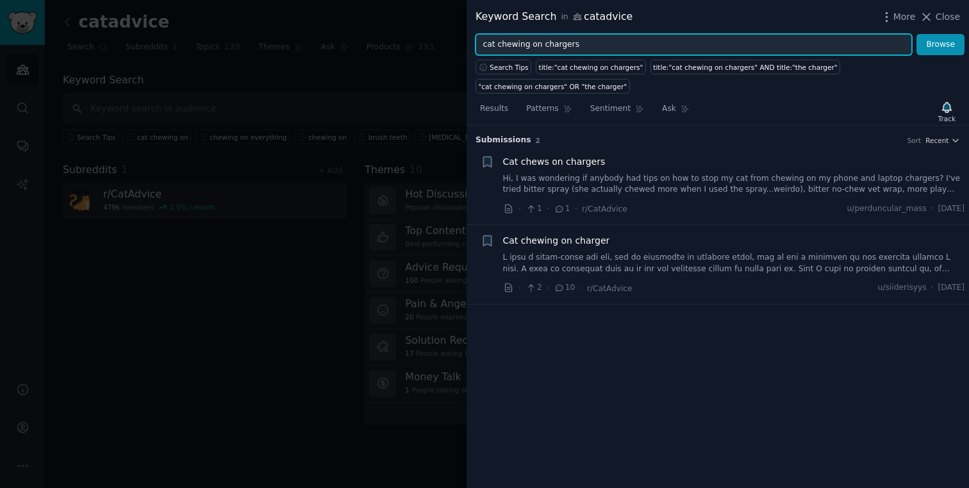
click at [565, 46] on input "cat chewing on chargers" at bounding box center [694, 45] width 437 height 22
click at [510, 46] on input "cat chewing on chargers" at bounding box center [694, 45] width 437 height 22
click at [558, 46] on input "cat scratching on chargers" at bounding box center [694, 45] width 437 height 22
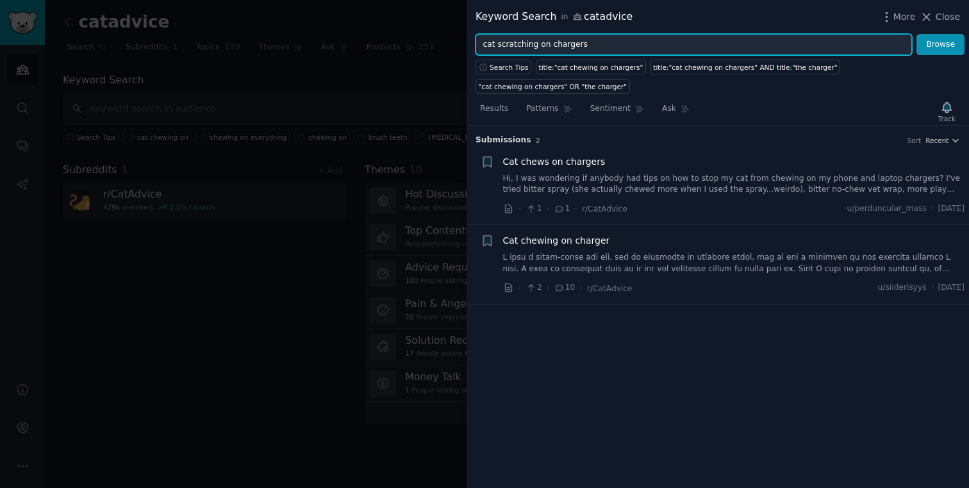
click at [558, 46] on input "cat scratching on chargers" at bounding box center [694, 45] width 437 height 22
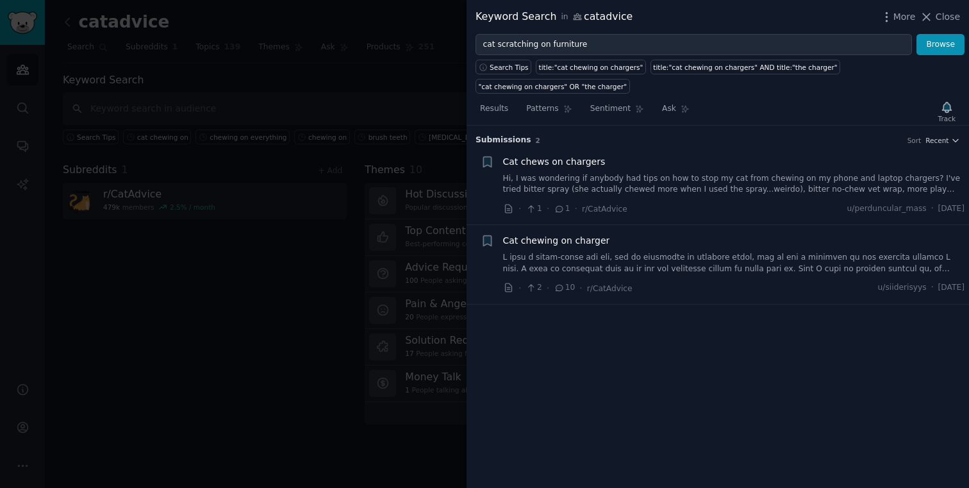
click at [934, 57] on div "Search Tips title:"cat chewing on chargers" title:"cat chewing on chargers" AND…" at bounding box center [718, 74] width 503 height 38
click at [933, 47] on button "Browse" at bounding box center [941, 45] width 48 height 22
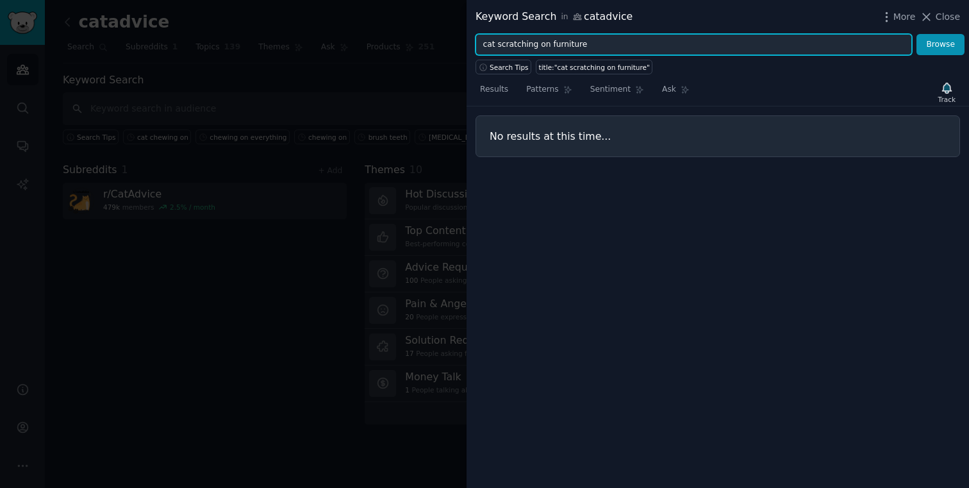
click at [544, 42] on input "cat scratching on furniture" at bounding box center [694, 45] width 437 height 22
type input "cat scratching furniture"
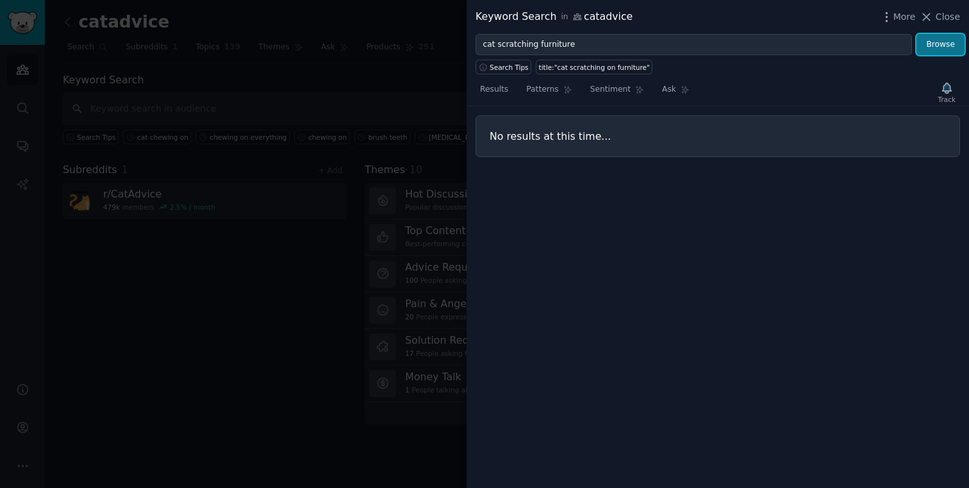
click at [942, 41] on button "Browse" at bounding box center [941, 45] width 48 height 22
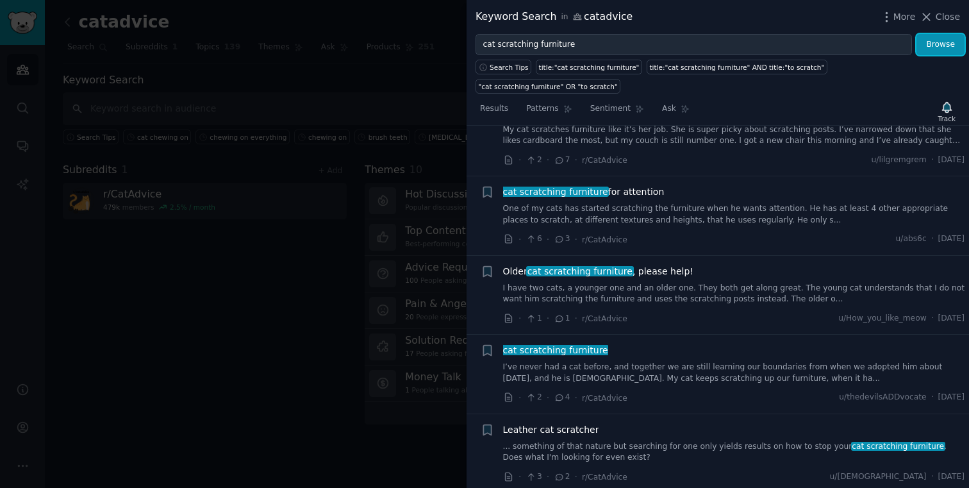
scroll to position [1011, 0]
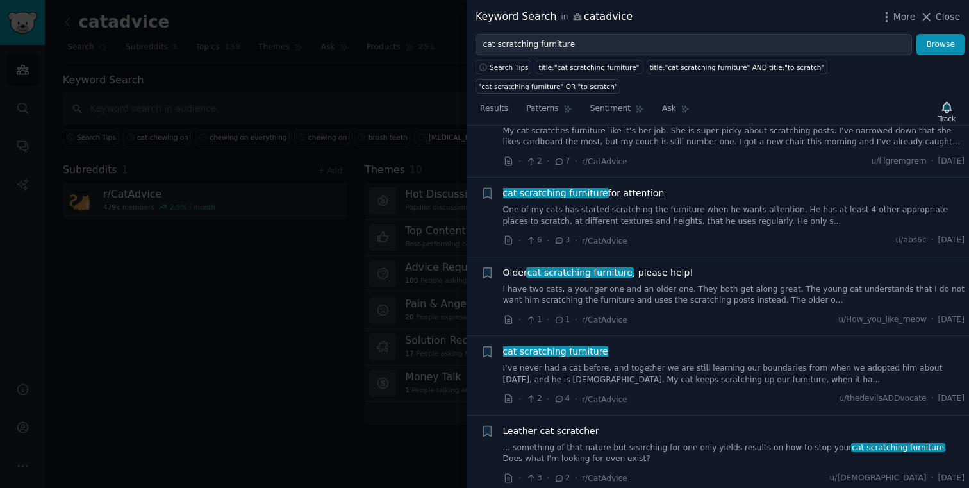
click at [662, 296] on link "I have two cats, a younger one and an older one. They both get along great. The…" at bounding box center [734, 295] width 462 height 22
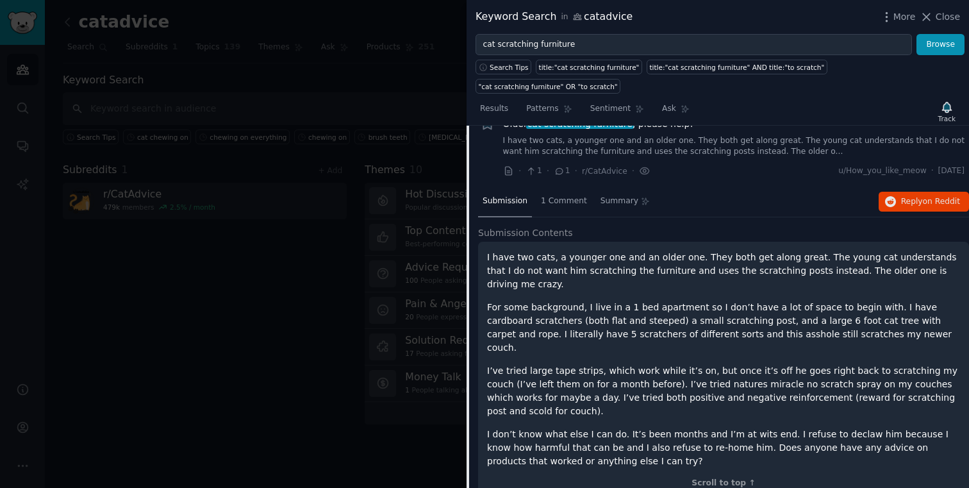
scroll to position [1176, 0]
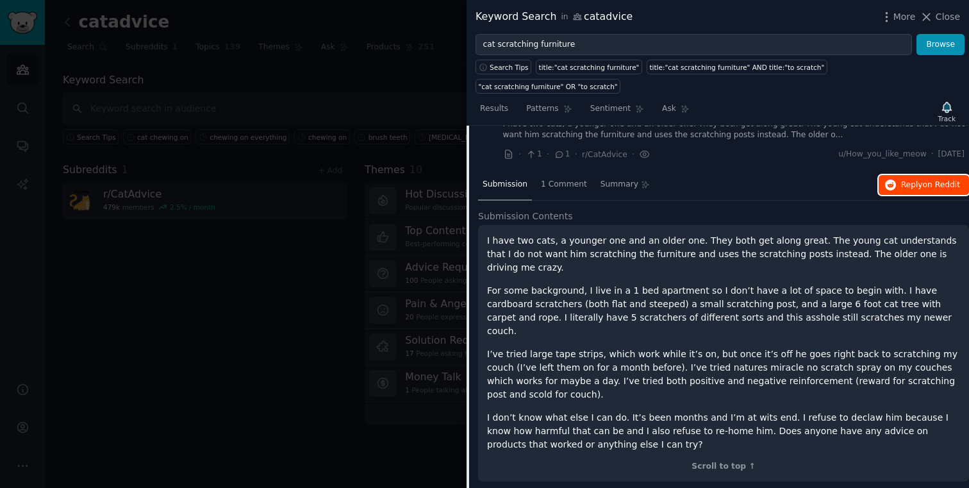
click at [923, 185] on span "on Reddit" at bounding box center [941, 184] width 37 height 9
